Goal: Browse casually

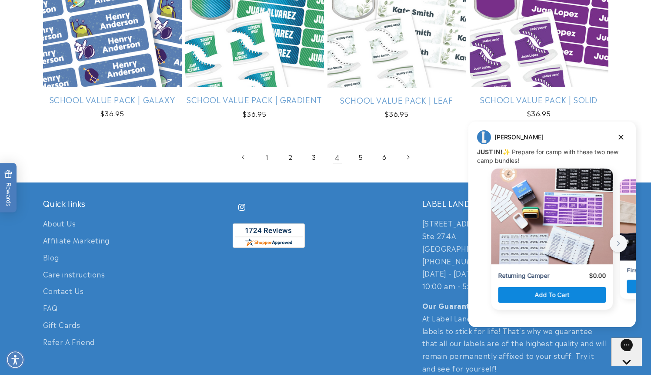
scroll to position [1892, 0]
